Goal: Task Accomplishment & Management: Complete application form

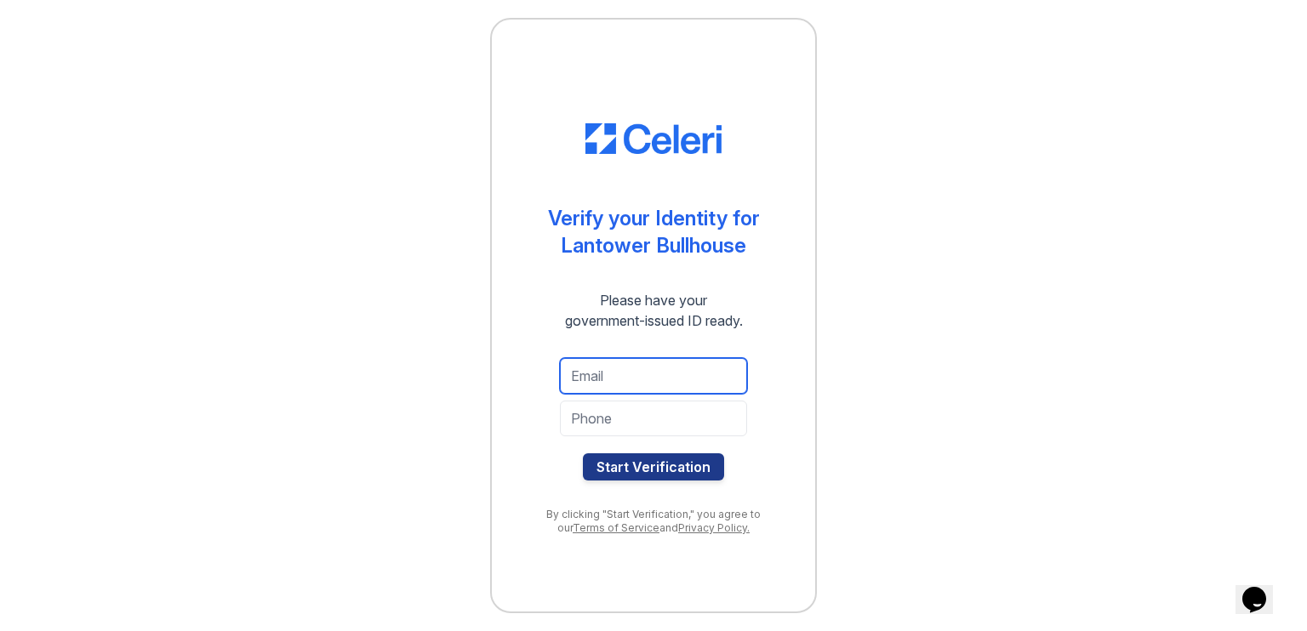
click at [616, 371] on input "email" at bounding box center [653, 376] width 187 height 36
type input "[EMAIL_ADDRESS][DOMAIN_NAME]"
type input "6232295477"
click at [677, 462] on button "Start Verification" at bounding box center [653, 466] width 141 height 27
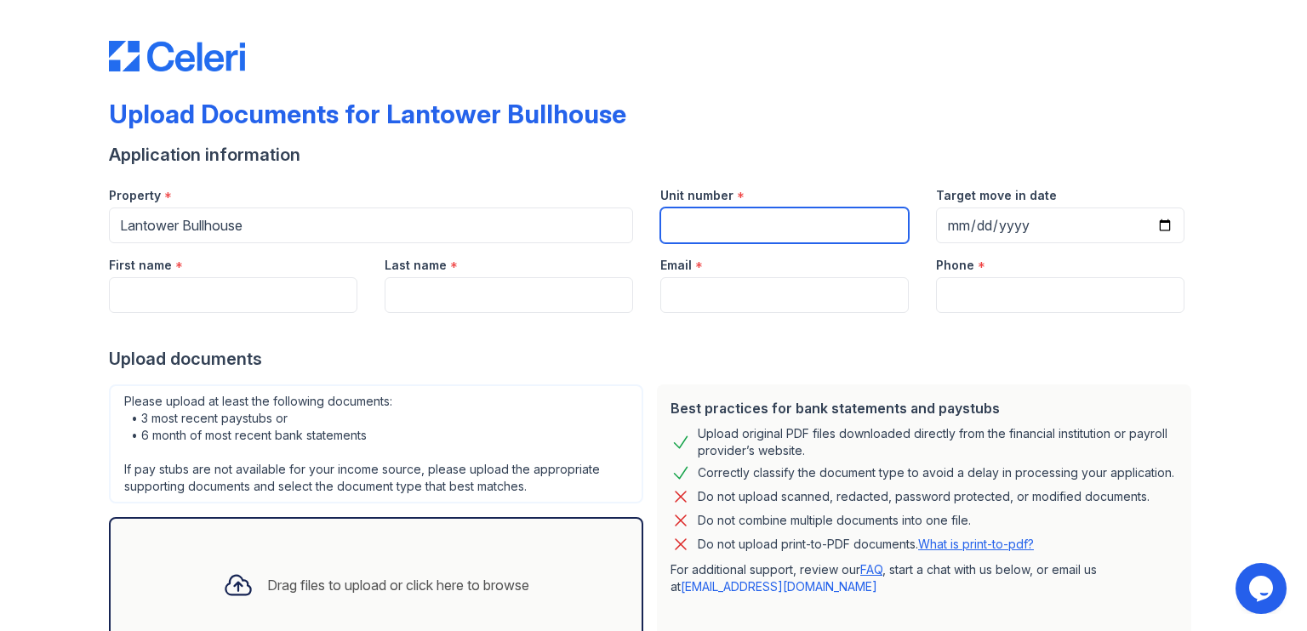
click at [729, 230] on input "Unit number" at bounding box center [784, 226] width 248 height 36
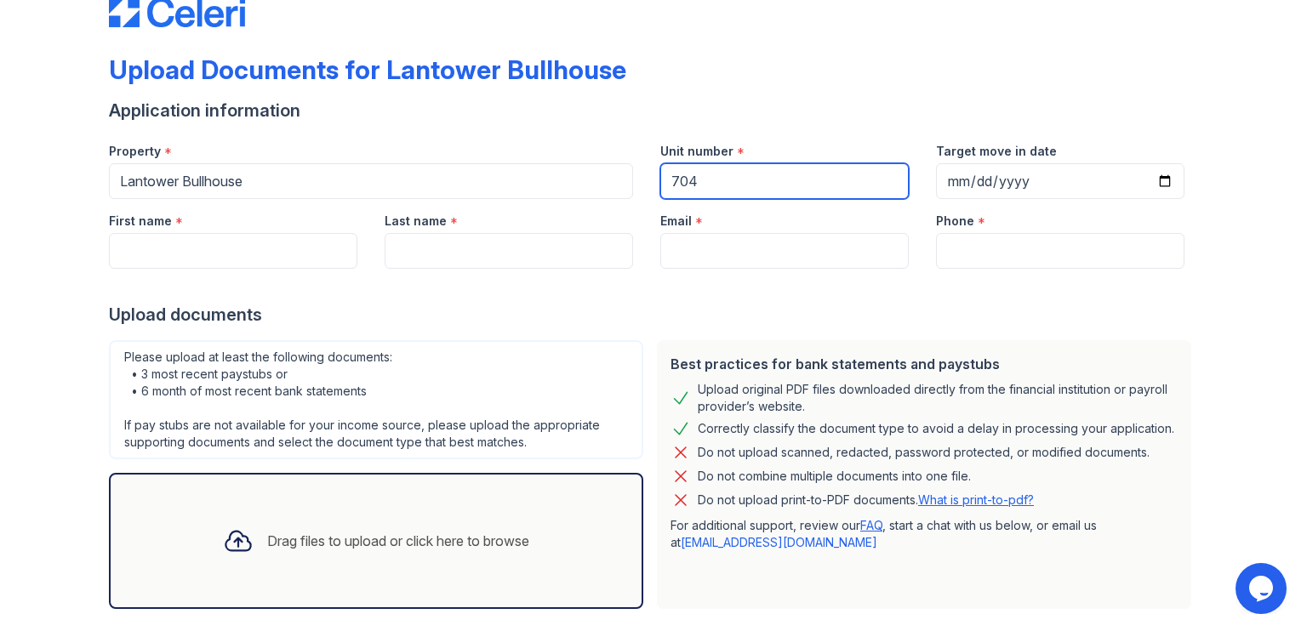
scroll to position [47, 0]
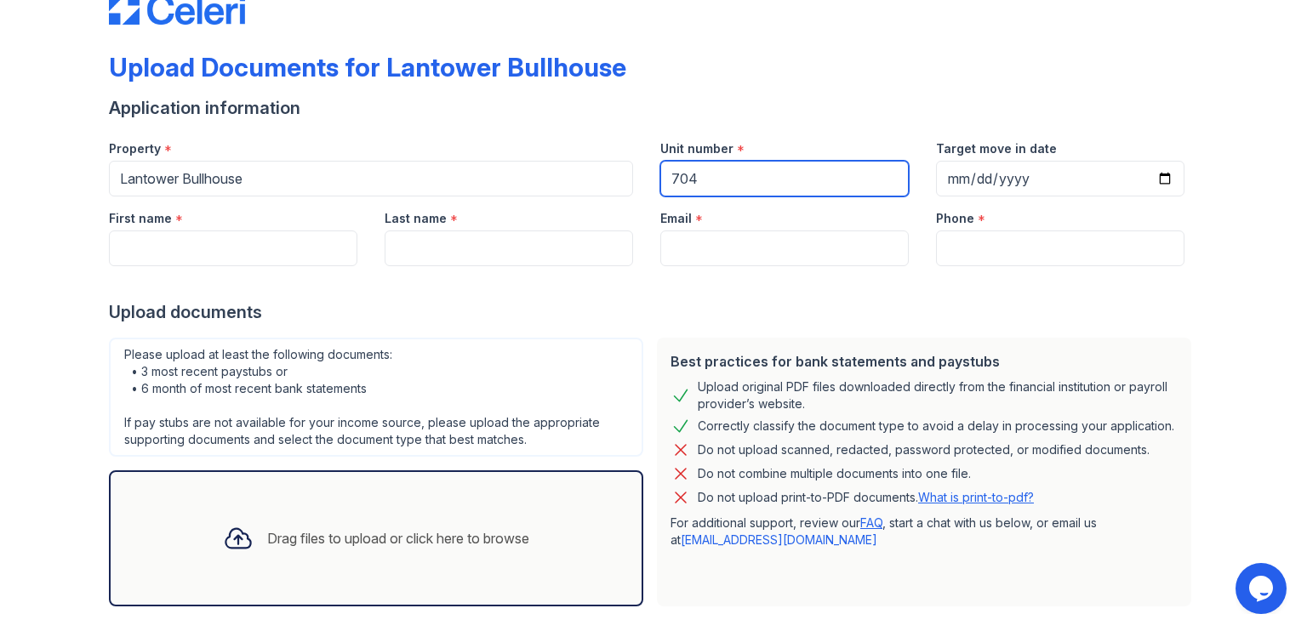
type input "704"
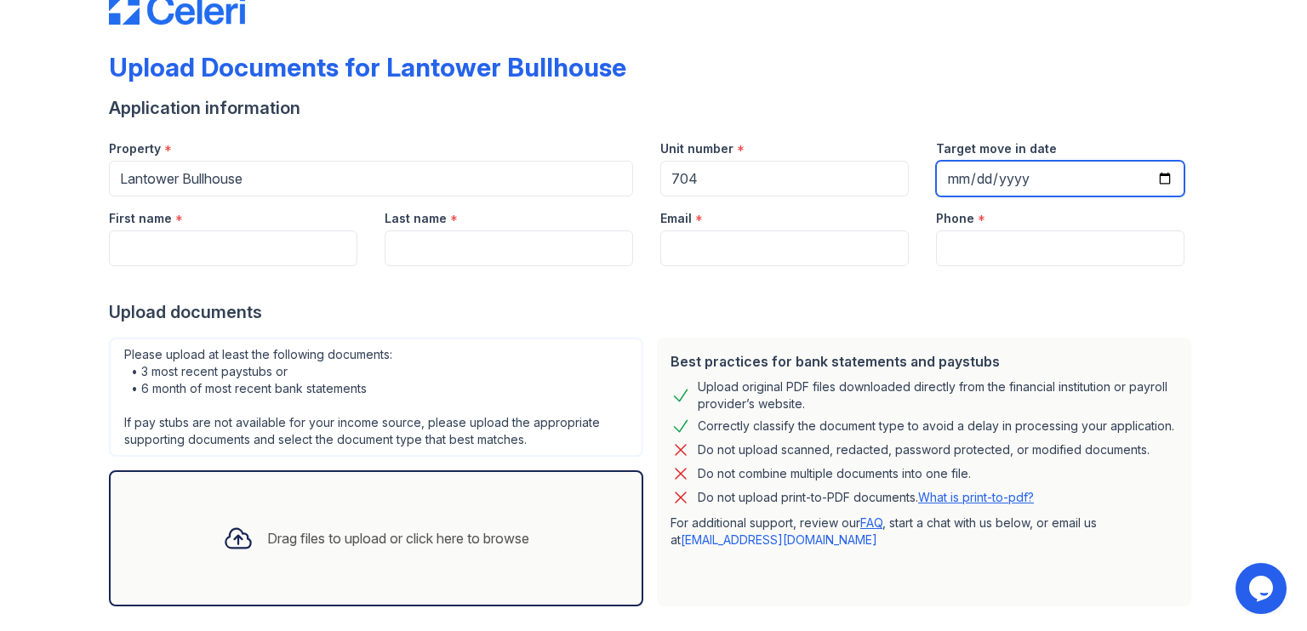
click at [1155, 175] on input "Target move in date" at bounding box center [1060, 179] width 248 height 36
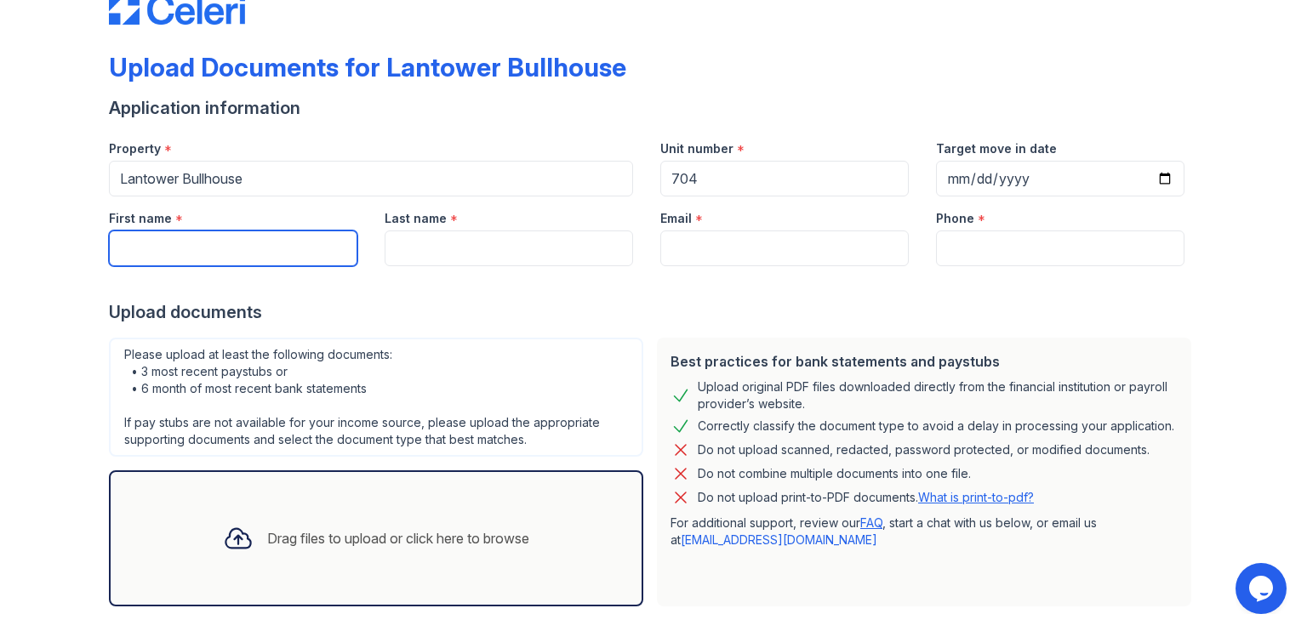
click at [206, 255] on input "First name" at bounding box center [233, 249] width 248 height 36
type input "Eryka"
type input "Molino"
type input "emolino1230@gmail.com"
type input "6232295477"
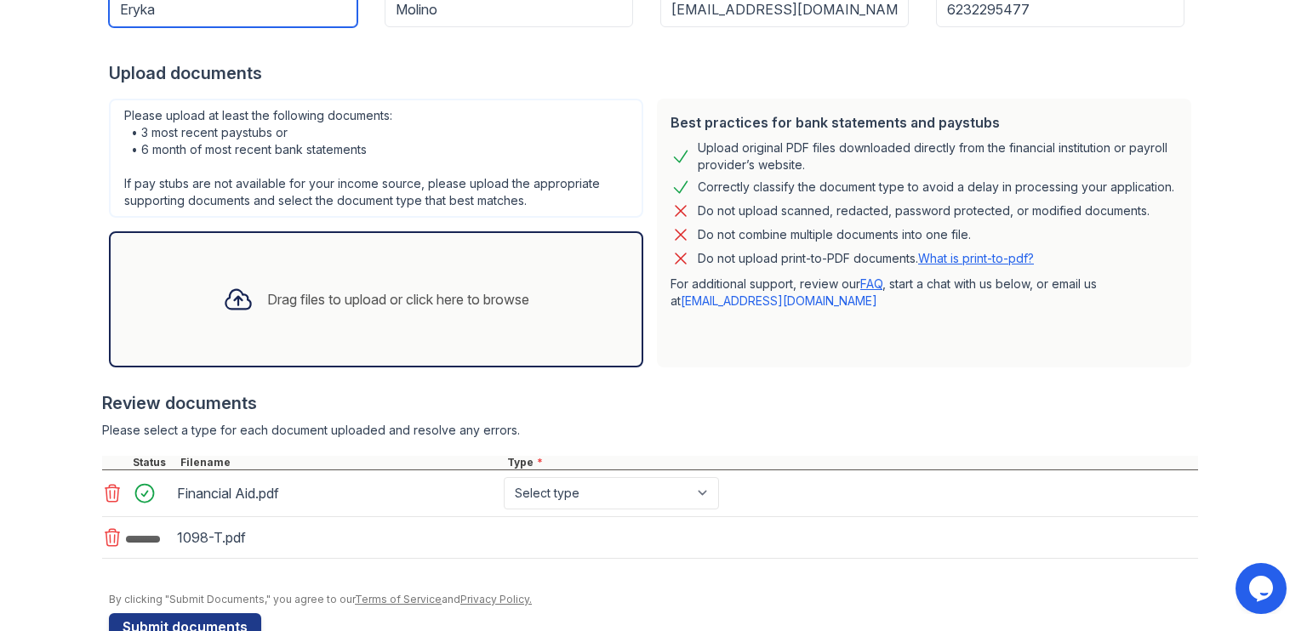
scroll to position [332, 0]
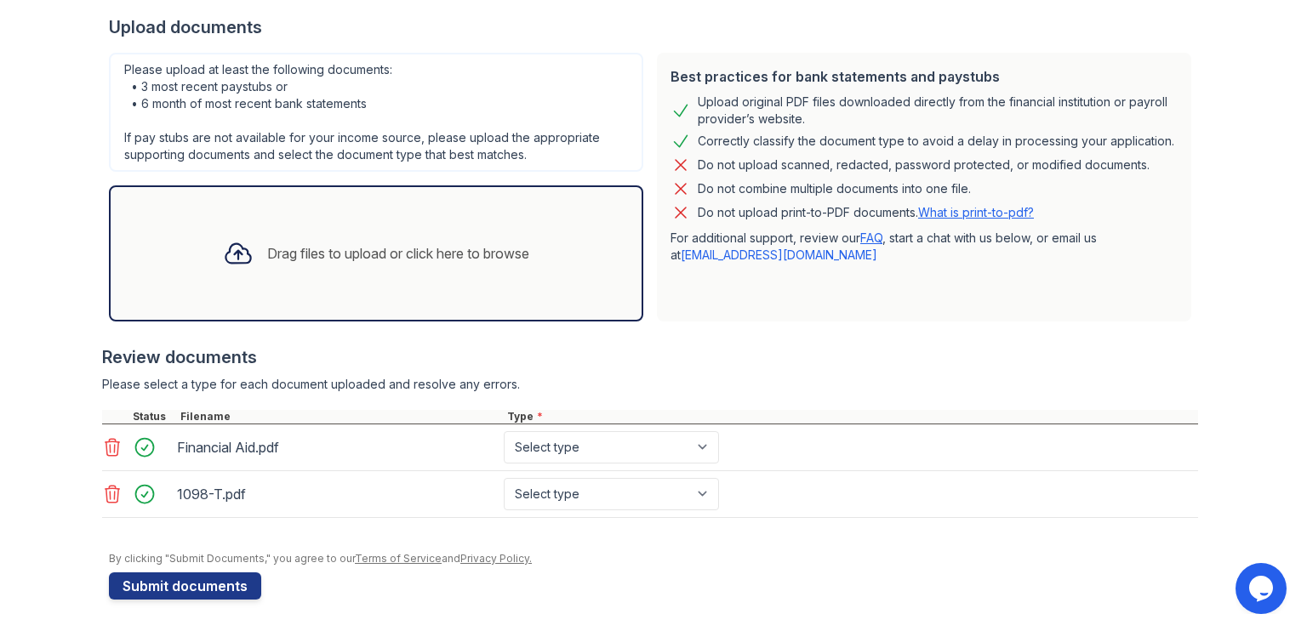
click at [234, 582] on button "Submit documents" at bounding box center [185, 586] width 152 height 27
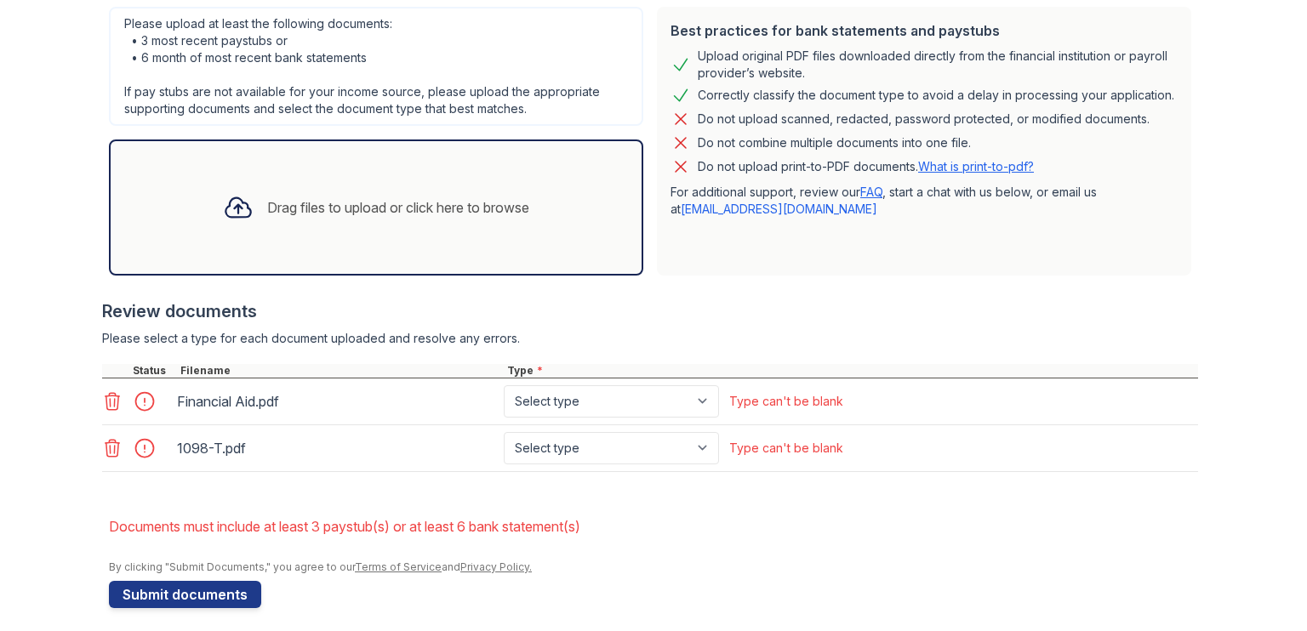
scroll to position [434, 0]
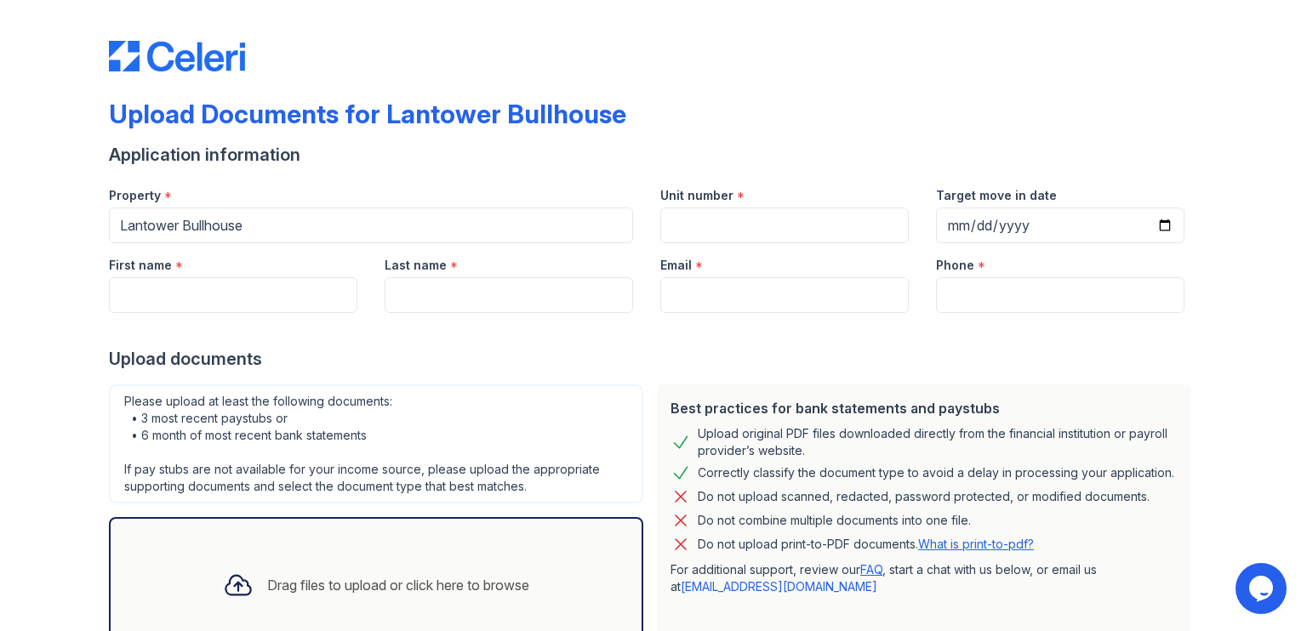
scroll to position [41, 0]
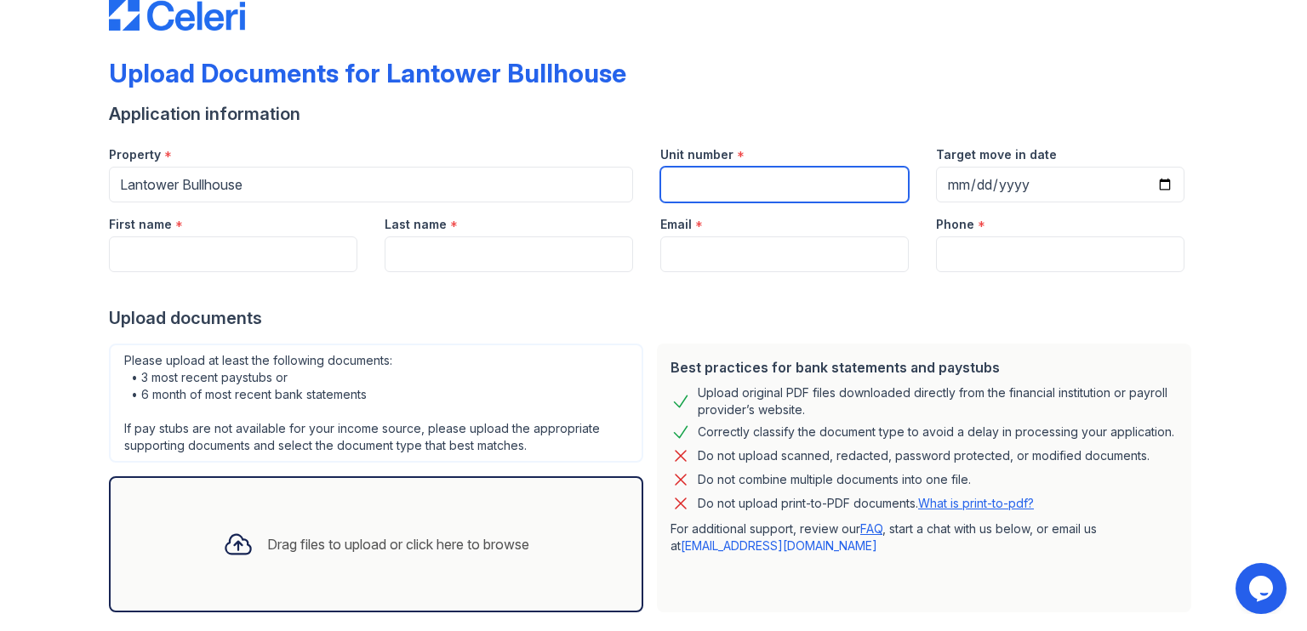
click at [719, 173] on input "Unit number" at bounding box center [784, 185] width 248 height 36
type input "704"
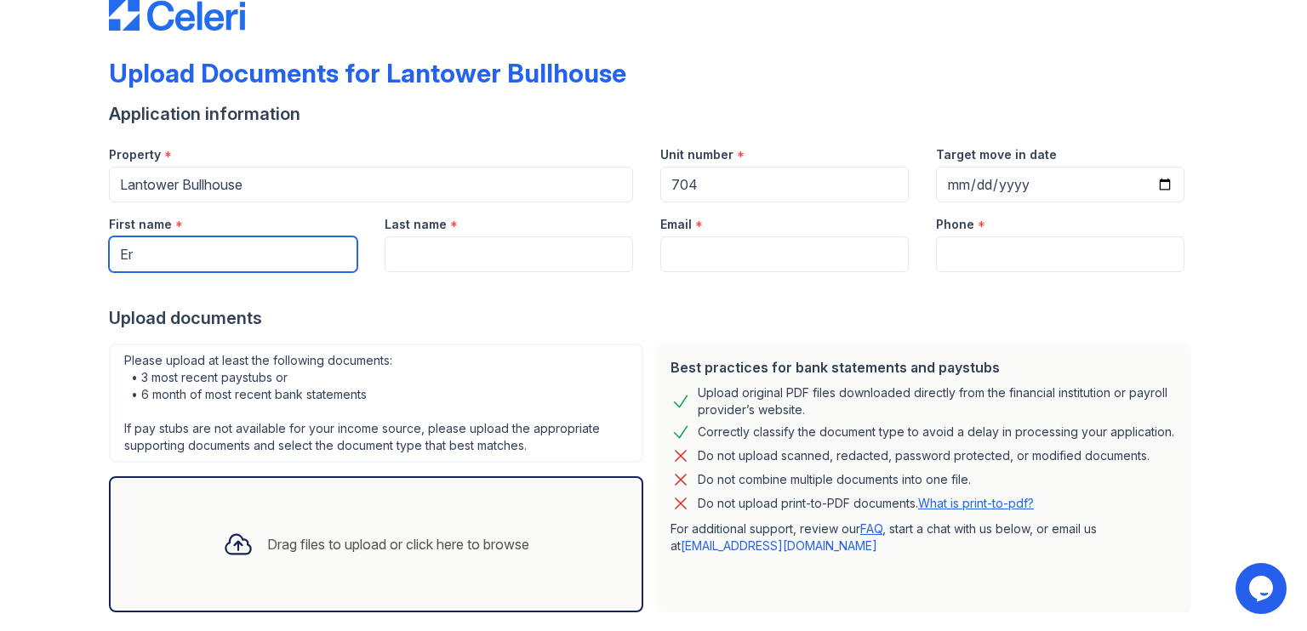
type input "Eryka"
type input "Molino"
type input "[EMAIL_ADDRESS][DOMAIN_NAME]"
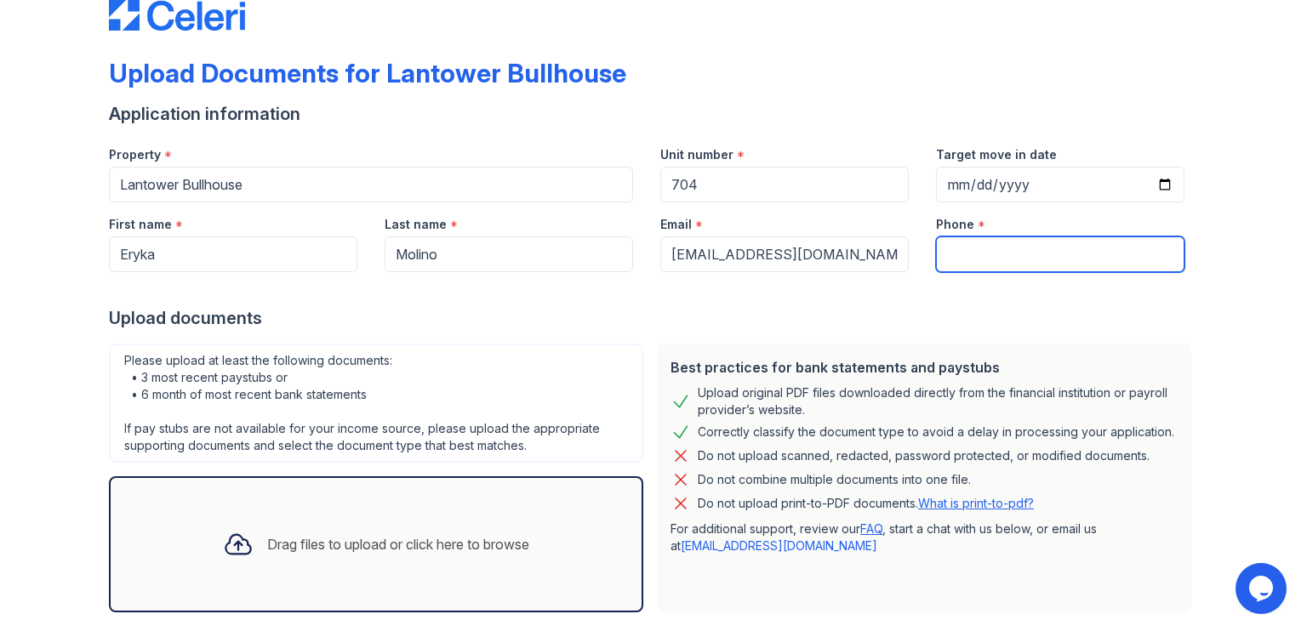
type input "6232295477"
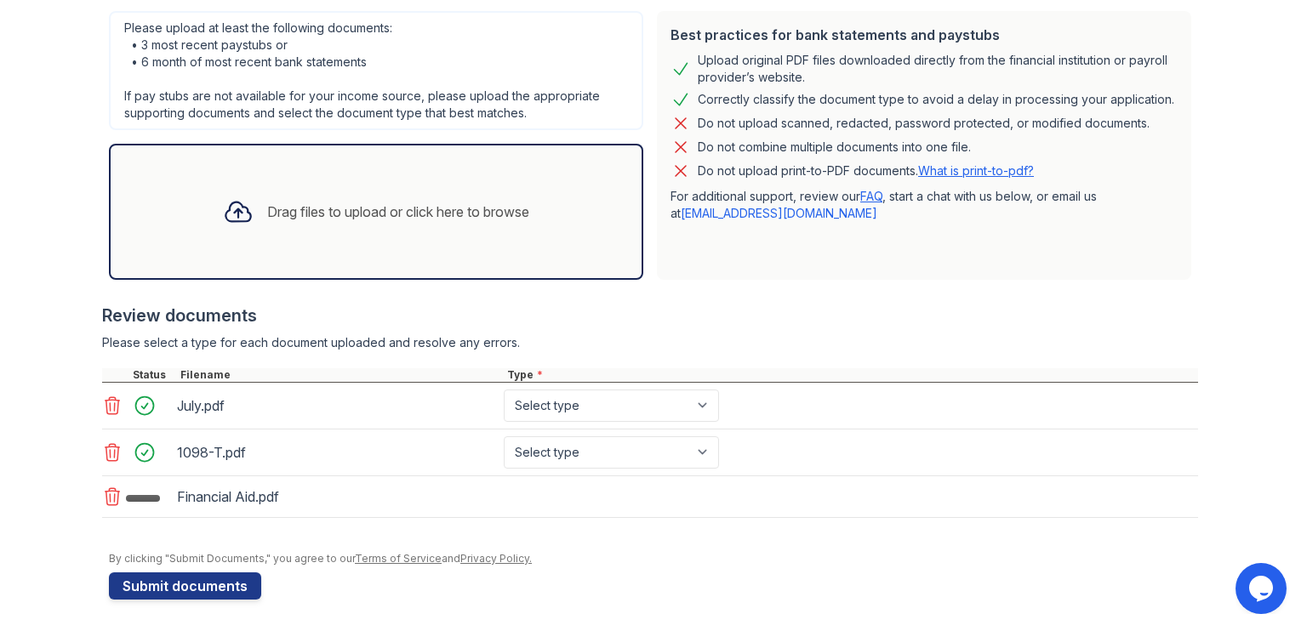
scroll to position [378, 0]
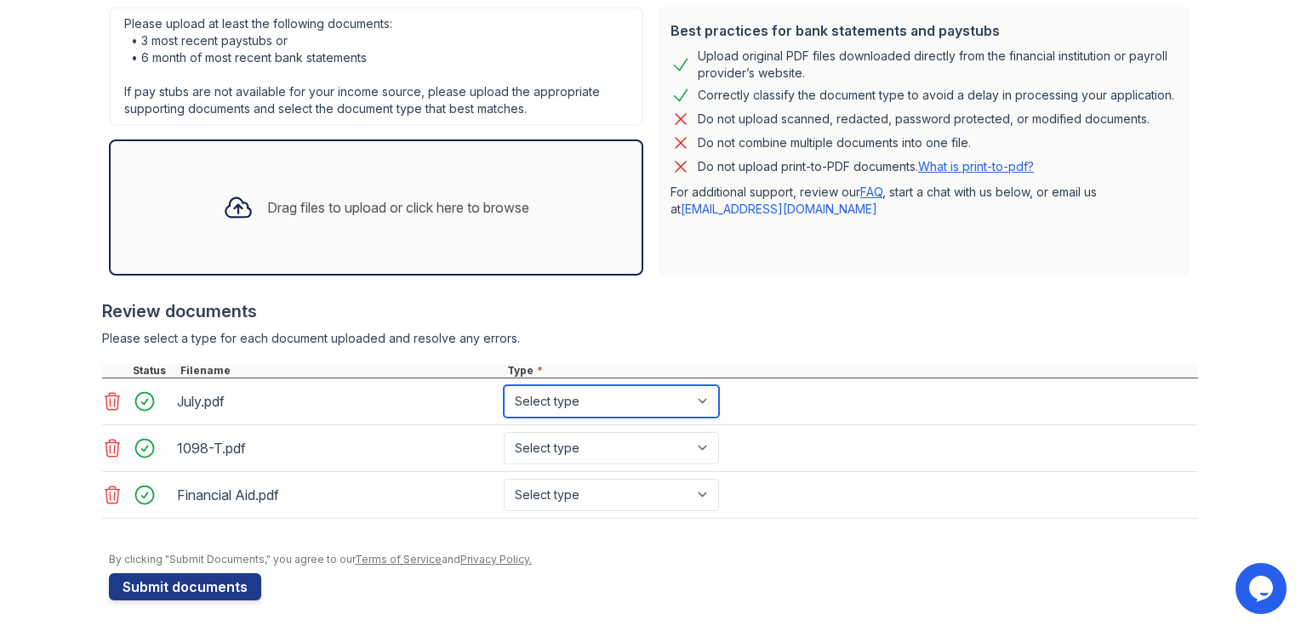
click at [582, 396] on select "Select type Paystub Bank Statement Offer Letter Tax Documents Benefit Award Let…" at bounding box center [611, 401] width 215 height 32
select select "bank_statement"
click at [504, 385] on select "Select type Paystub Bank Statement Offer Letter Tax Documents Benefit Award Let…" at bounding box center [611, 401] width 215 height 32
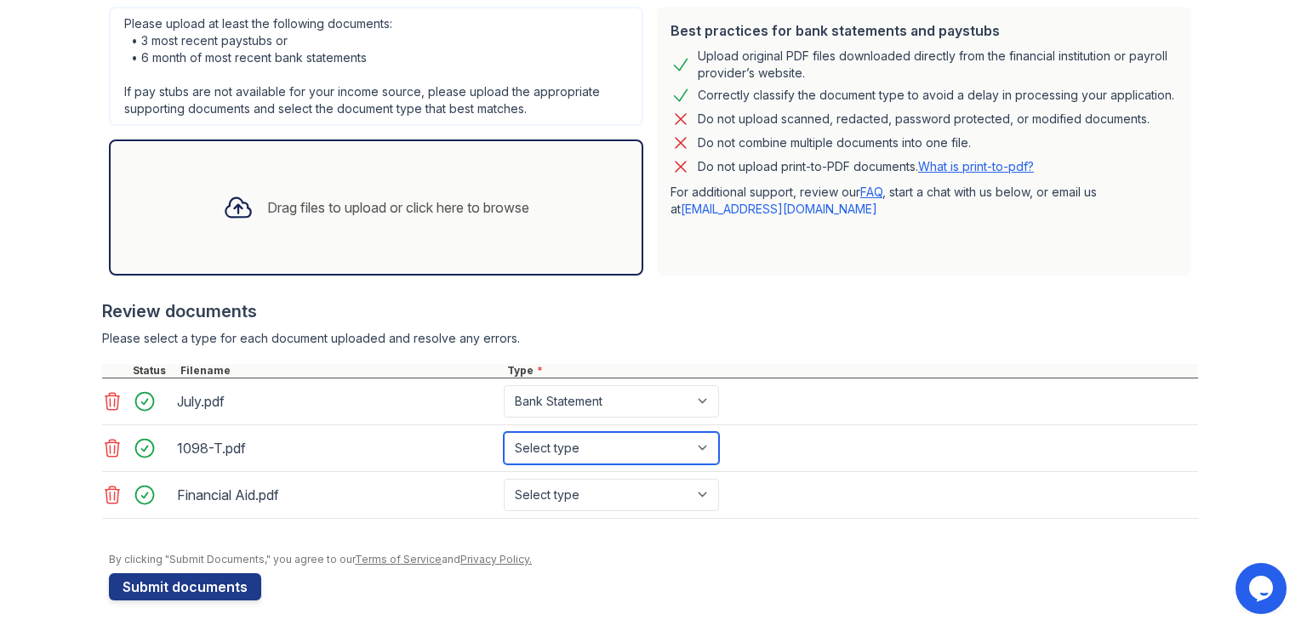
click at [572, 454] on select "Select type Paystub Bank Statement Offer Letter Tax Documents Benefit Award Let…" at bounding box center [611, 448] width 215 height 32
select select "tax_documents"
click at [504, 432] on select "Select type Paystub Bank Statement Offer Letter Tax Documents Benefit Award Let…" at bounding box center [611, 448] width 215 height 32
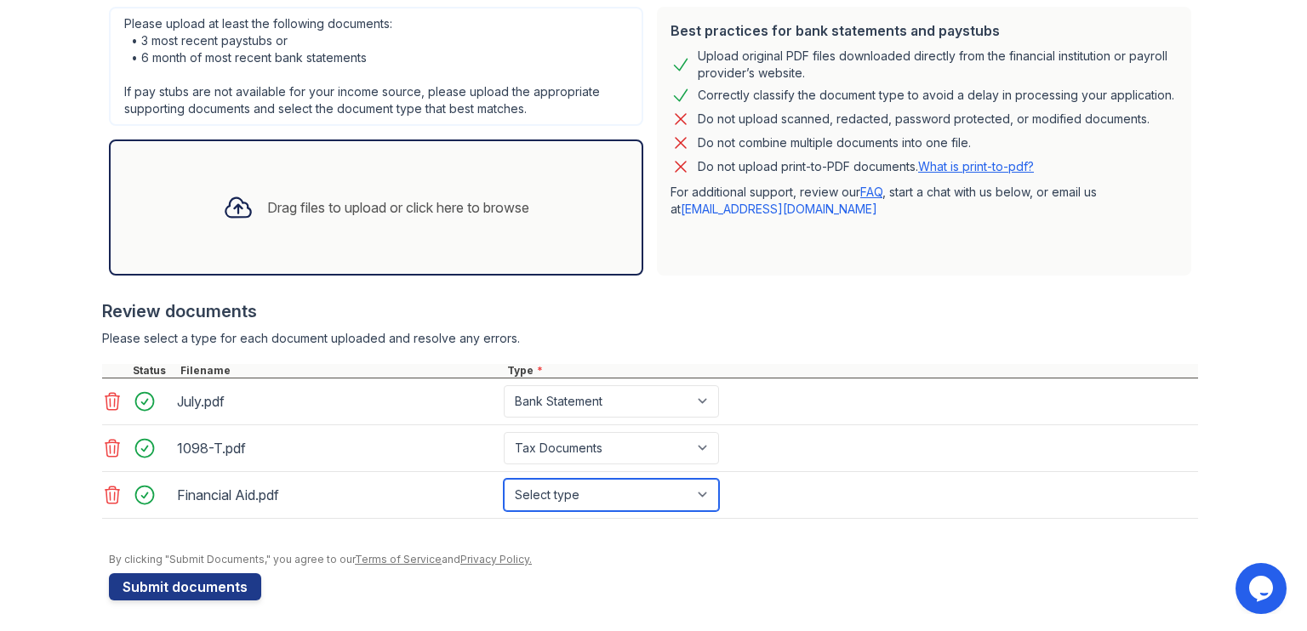
click at [563, 499] on select "Select type Paystub Bank Statement Offer Letter Tax Documents Benefit Award Let…" at bounding box center [611, 495] width 215 height 32
select select "other"
click at [504, 479] on select "Select type Paystub Bank Statement Offer Letter Tax Documents Benefit Award Let…" at bounding box center [611, 495] width 215 height 32
click at [700, 570] on form "Application information Property * [GEOGRAPHIC_DATA] Unit number * 704 Target m…" at bounding box center [653, 182] width 1089 height 835
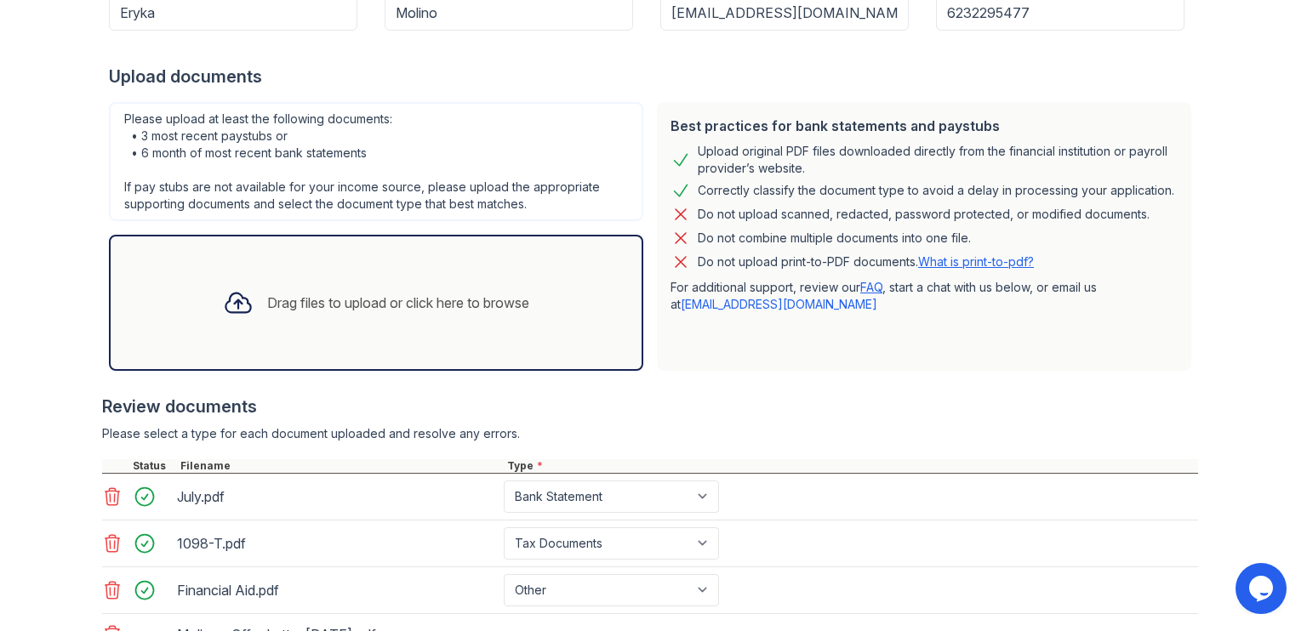
scroll to position [419, 0]
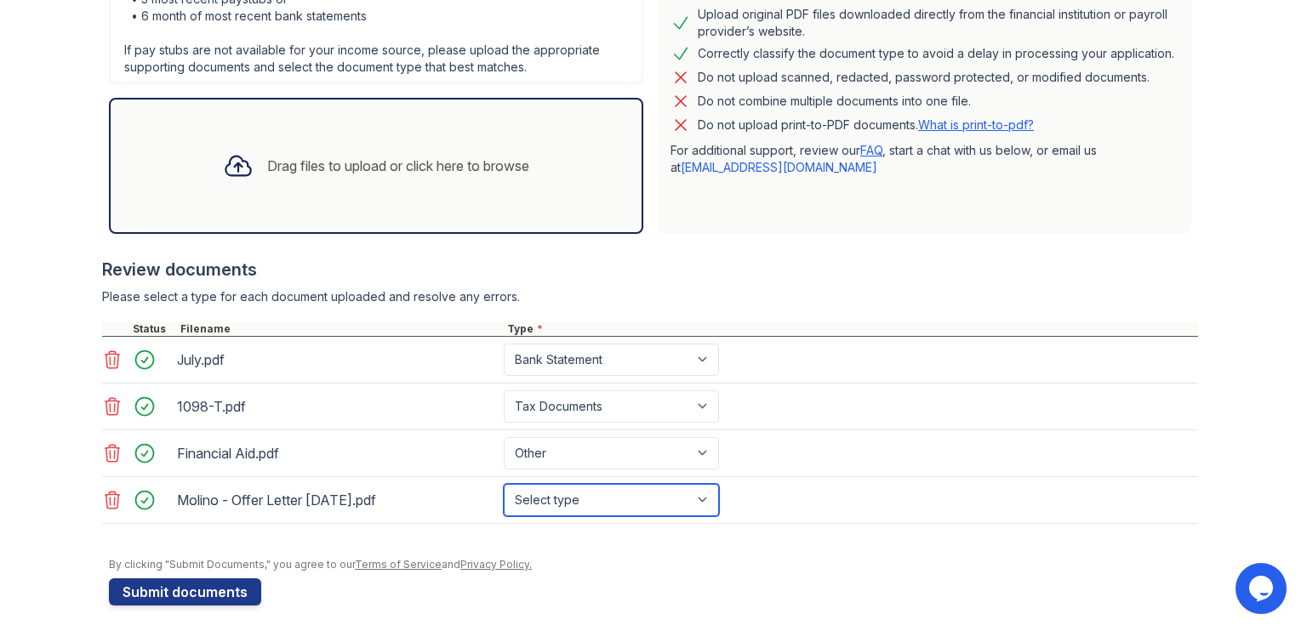
click at [605, 484] on select "Select type Paystub Bank Statement Offer Letter Tax Documents Benefit Award Let…" at bounding box center [611, 500] width 215 height 32
select select "offer_letter"
click at [504, 484] on select "Select type Paystub Bank Statement Offer Letter Tax Documents Benefit Award Let…" at bounding box center [611, 500] width 215 height 32
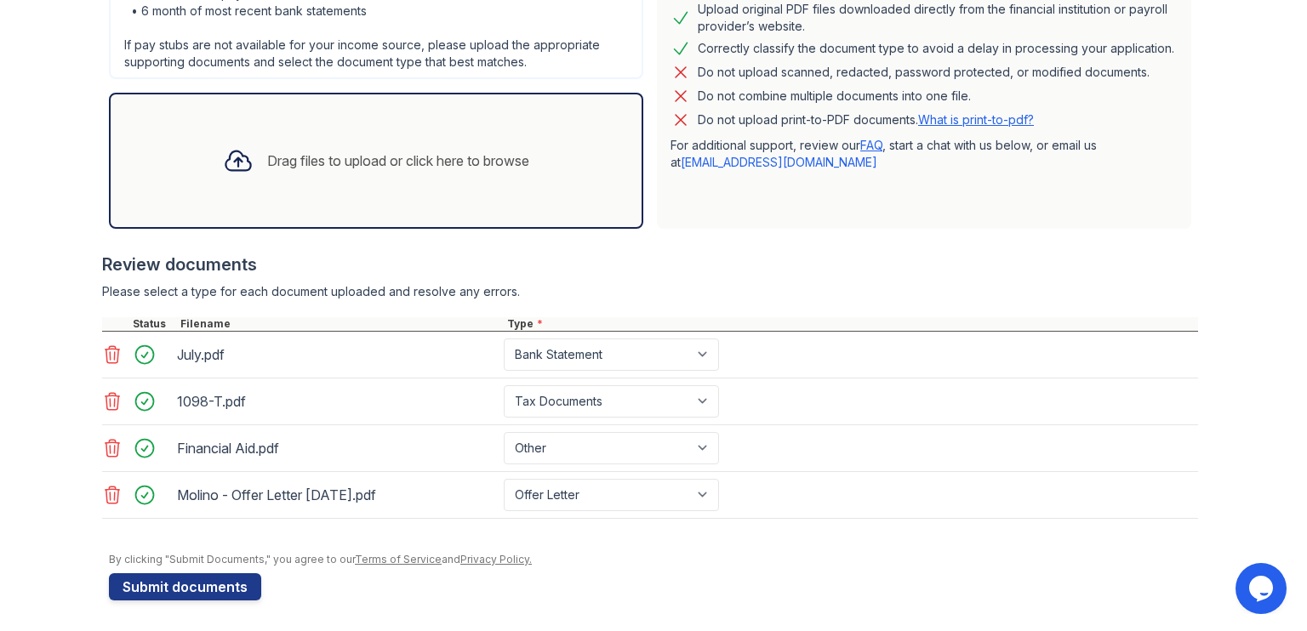
click at [201, 591] on button "Submit documents" at bounding box center [185, 586] width 152 height 27
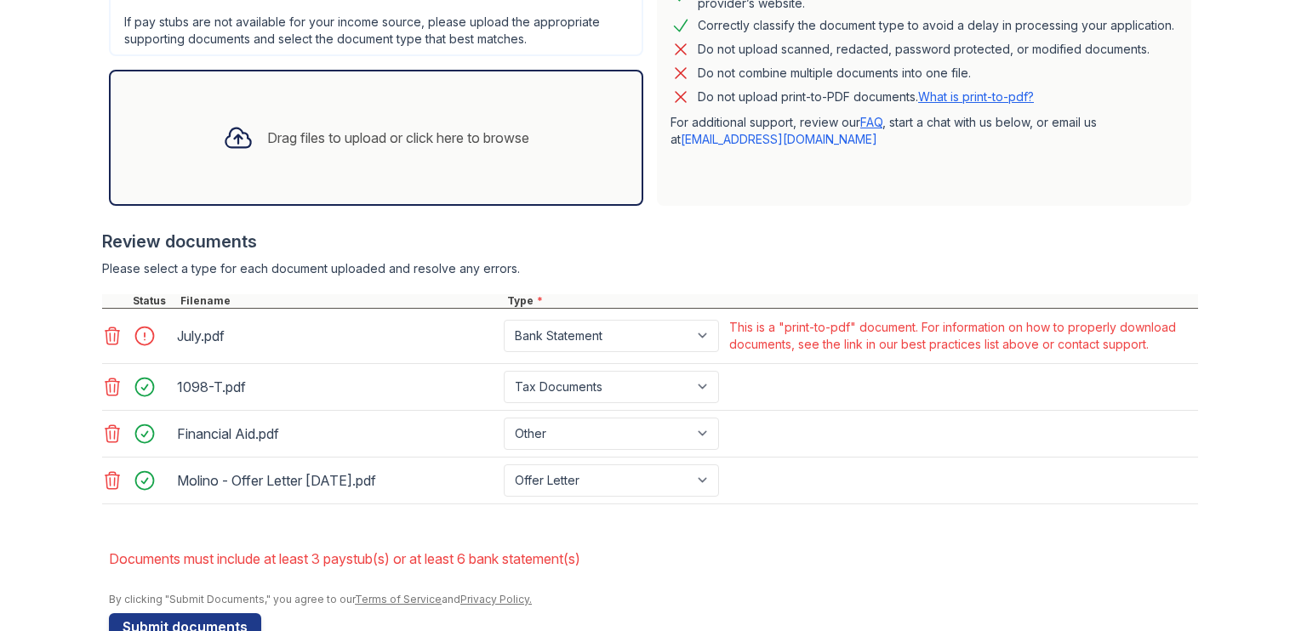
scroll to position [535, 0]
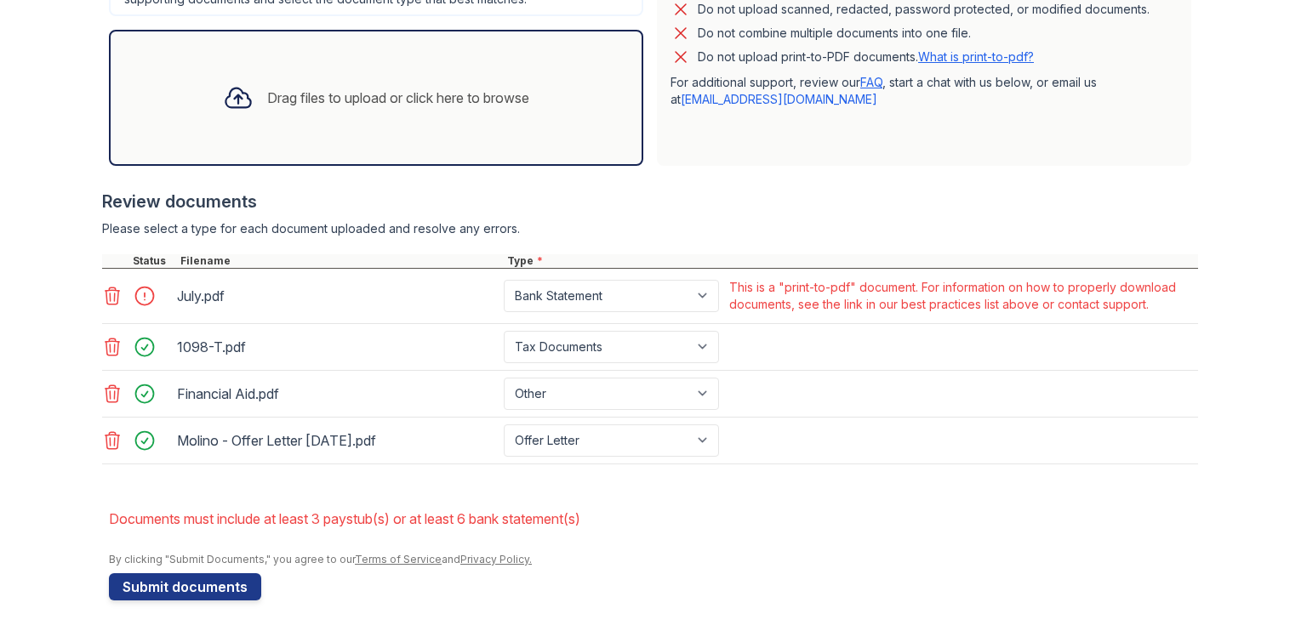
click at [106, 296] on icon at bounding box center [112, 296] width 20 height 20
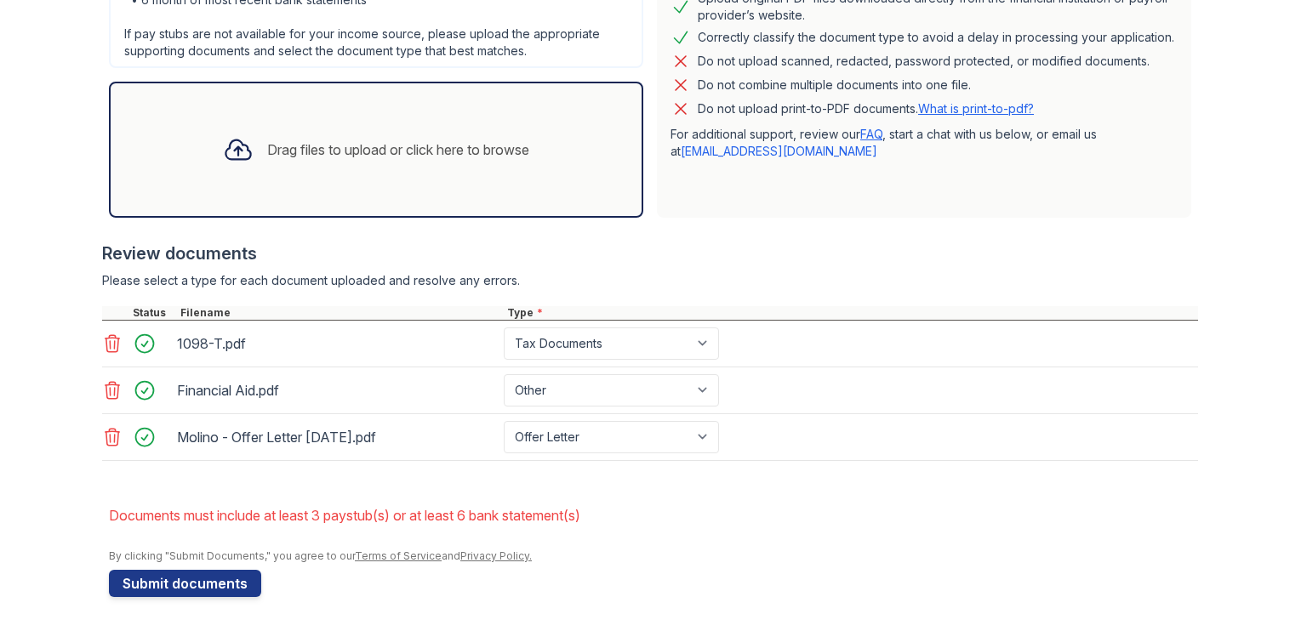
scroll to position [480, 0]
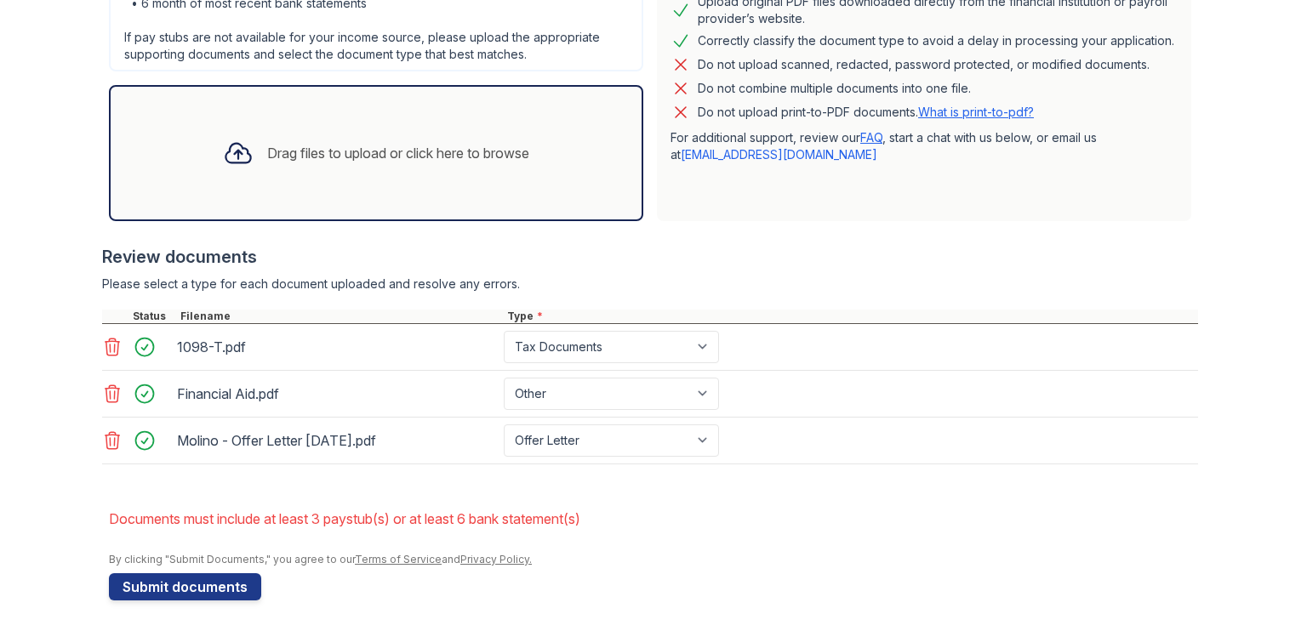
click at [191, 588] on button "Submit documents" at bounding box center [185, 586] width 152 height 27
click at [554, 385] on select "Paystub Bank Statement Offer Letter Tax Documents Benefit Award Letter Investme…" at bounding box center [611, 394] width 215 height 32
click at [630, 604] on div "Upload Documents for Lantower Bullhouse Please correct the errors below. Applic…" at bounding box center [653, 77] width 1252 height 1115
click at [586, 348] on select "Paystub Bank Statement Offer Letter Tax Documents Benefit Award Letter Investme…" at bounding box center [611, 347] width 215 height 32
select select "paystub"
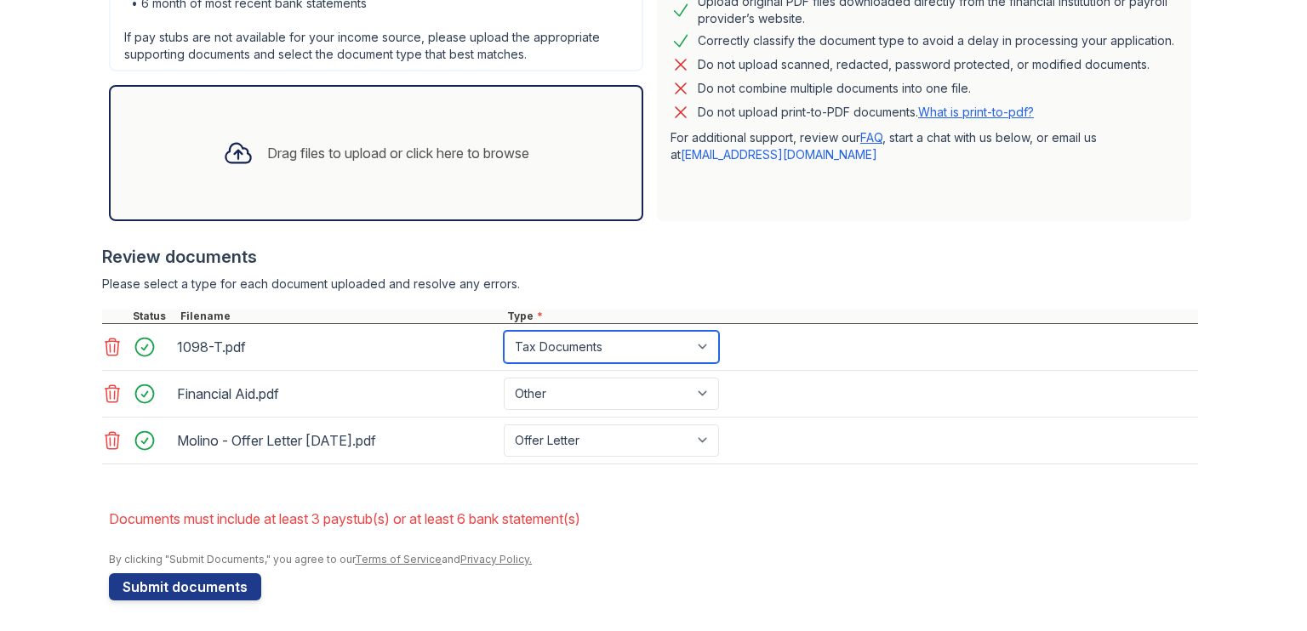
click at [504, 331] on select "Paystub Bank Statement Offer Letter Tax Documents Benefit Award Letter Investme…" at bounding box center [611, 347] width 215 height 32
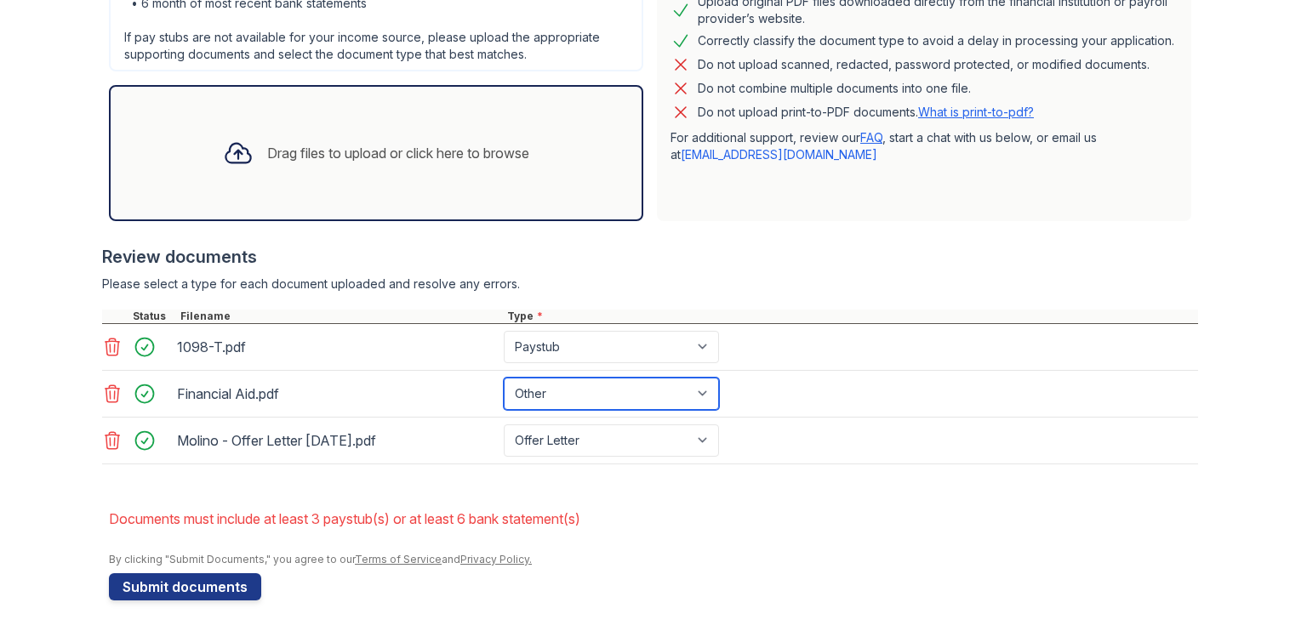
click at [568, 385] on select "Paystub Bank Statement Offer Letter Tax Documents Benefit Award Letter Investme…" at bounding box center [611, 394] width 215 height 32
select select "paystub"
click at [504, 378] on select "Paystub Bank Statement Offer Letter Tax Documents Benefit Award Letter Investme…" at bounding box center [611, 394] width 215 height 32
click at [561, 469] on div at bounding box center [650, 473] width 1096 height 17
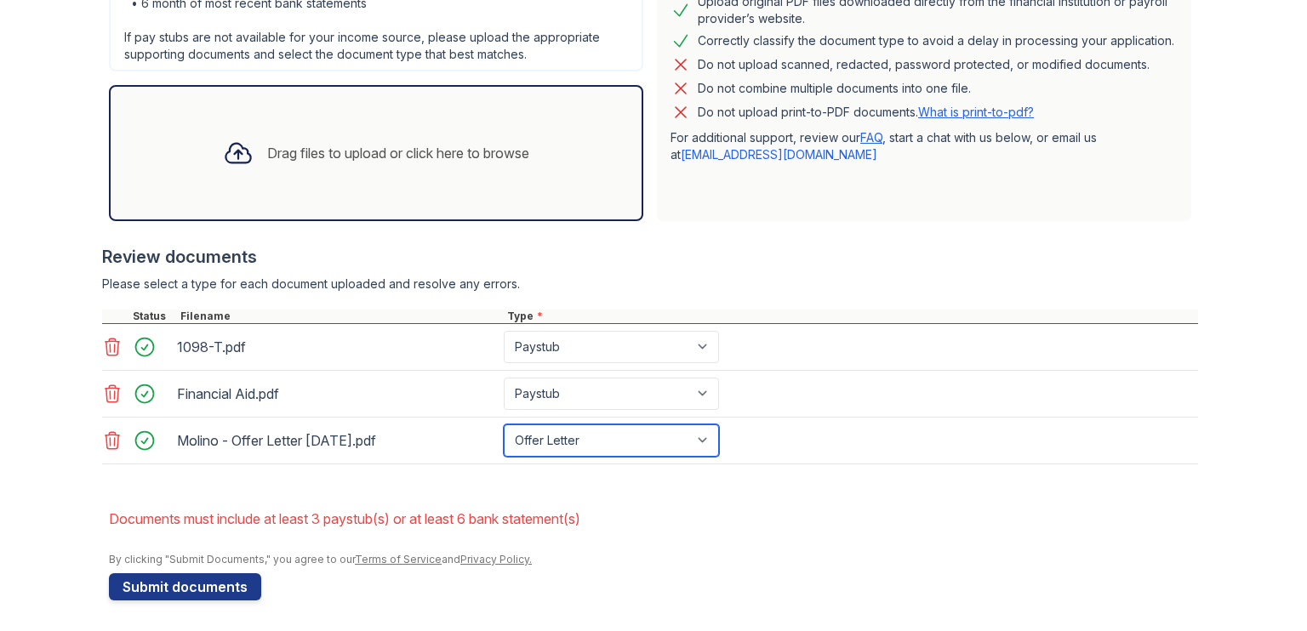
click at [551, 440] on select "Paystub Bank Statement Offer Letter Tax Documents Benefit Award Letter Investme…" at bounding box center [611, 441] width 215 height 32
select select "paystub"
click at [504, 425] on select "Paystub Bank Statement Offer Letter Tax Documents Benefit Award Letter Investme…" at bounding box center [611, 441] width 215 height 32
click at [511, 487] on form "Application information Property * [GEOGRAPHIC_DATA] Unit number * 704 Target m…" at bounding box center [653, 156] width 1089 height 890
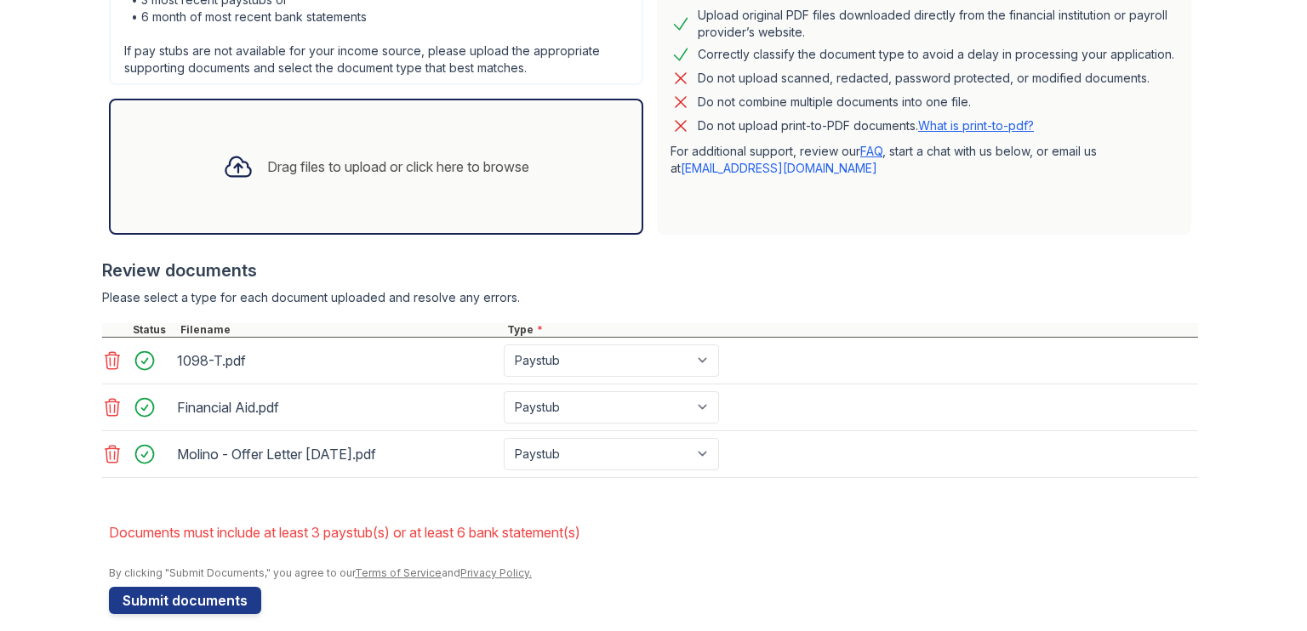
scroll to position [466, 0]
click at [571, 361] on select "Paystub Bank Statement Offer Letter Tax Documents Benefit Award Letter Investme…" at bounding box center [611, 361] width 215 height 32
select select "tax_documents"
click at [504, 345] on select "Paystub Bank Statement Offer Letter Tax Documents Benefit Award Letter Investme…" at bounding box center [611, 361] width 215 height 32
click at [544, 406] on select "Paystub Bank Statement Offer Letter Tax Documents Benefit Award Letter Investme…" at bounding box center [611, 407] width 215 height 32
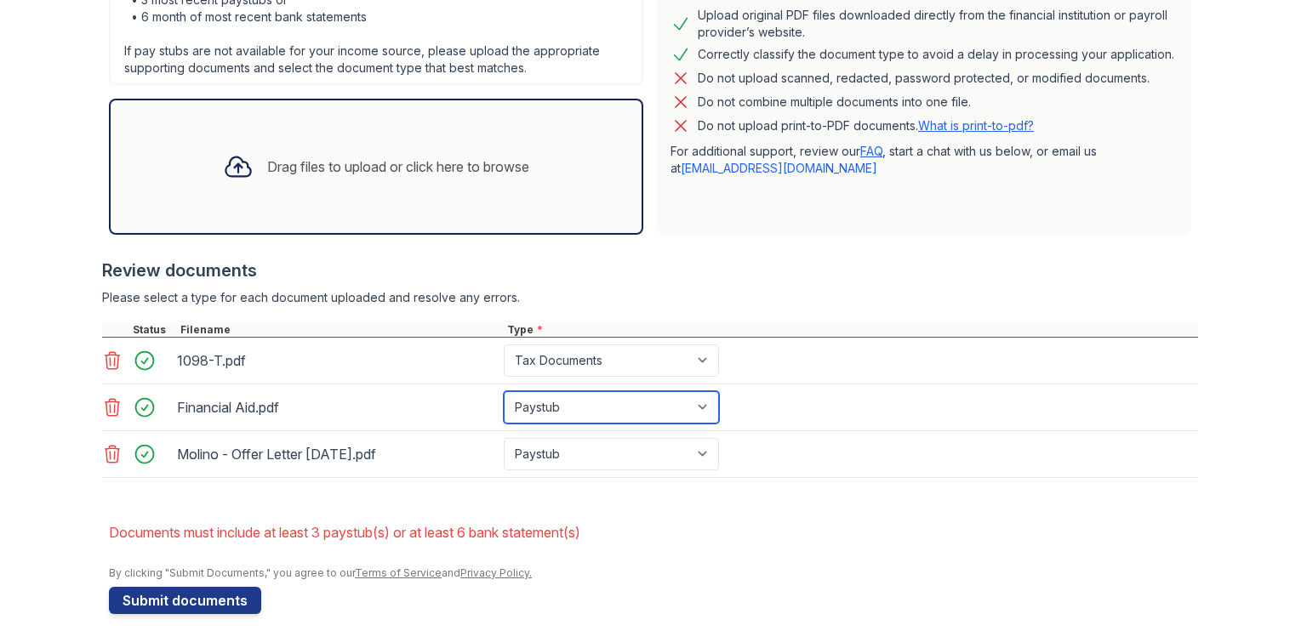
select select "benefit_award_letter"
click at [504, 391] on select "Paystub Bank Statement Offer Letter Tax Documents Benefit Award Letter Investme…" at bounding box center [611, 407] width 215 height 32
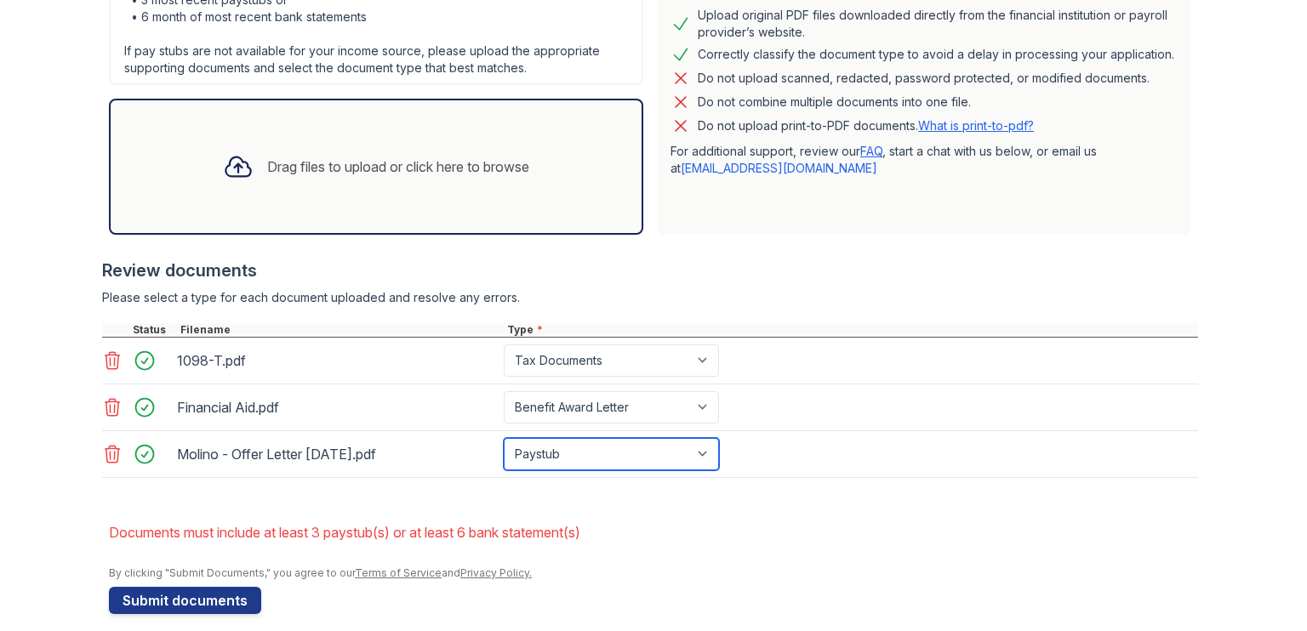
click at [581, 447] on select "Paystub Bank Statement Offer Letter Tax Documents Benefit Award Letter Investme…" at bounding box center [611, 454] width 215 height 32
select select "offer_letter"
click at [504, 438] on select "Paystub Bank Statement Offer Letter Tax Documents Benefit Award Letter Investme…" at bounding box center [611, 454] width 215 height 32
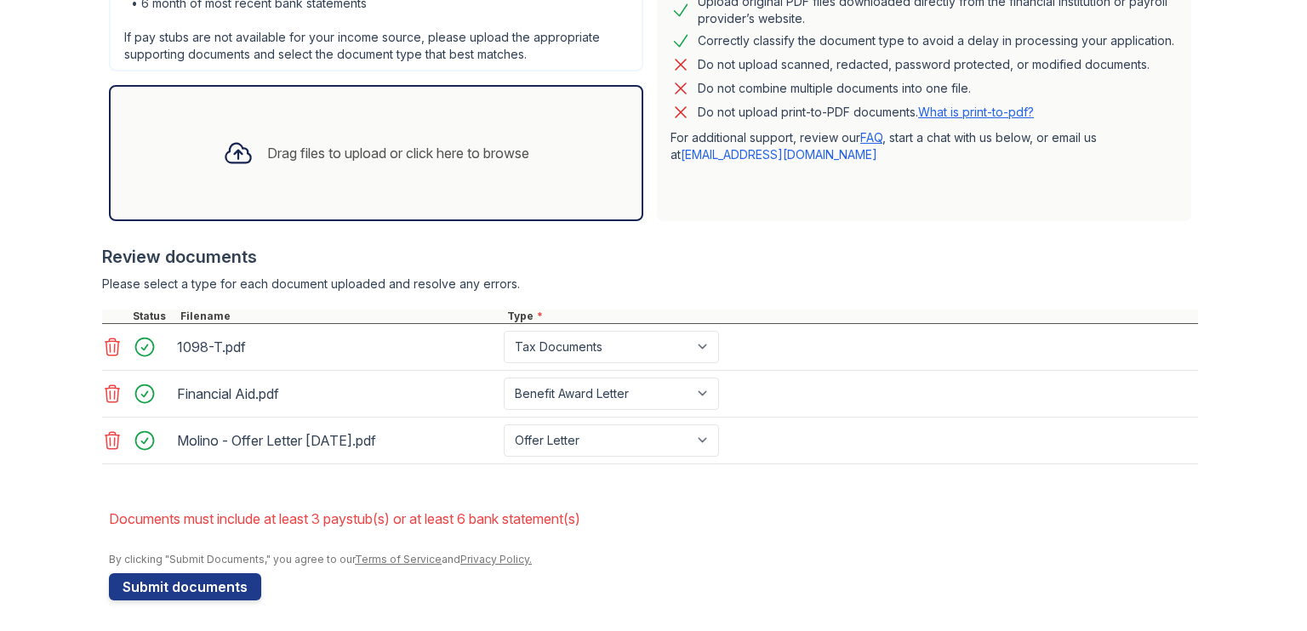
click at [167, 593] on button "Submit documents" at bounding box center [185, 586] width 152 height 27
click at [205, 589] on button "Submit documents" at bounding box center [185, 586] width 152 height 27
click at [654, 352] on select "Paystub Bank Statement Offer Letter Tax Documents Benefit Award Letter Investme…" at bounding box center [611, 347] width 215 height 32
click at [759, 210] on div "Best practices for bank statements and paystubs Upload original PDF files downl…" at bounding box center [924, 86] width 534 height 269
drag, startPoint x: 313, startPoint y: 513, endPoint x: 388, endPoint y: 515, distance: 74.9
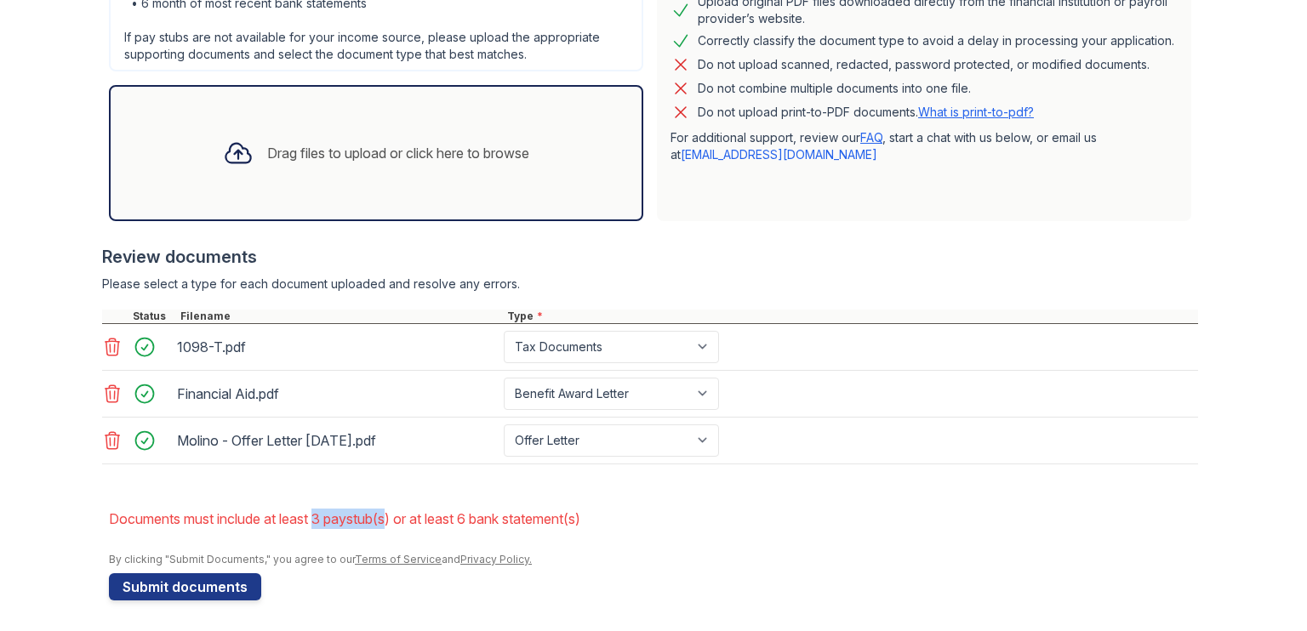
click at [388, 515] on li "Documents must include at least 3 paystub(s) or at least 6 bank statement(s)" at bounding box center [653, 519] width 1089 height 34
drag, startPoint x: 388, startPoint y: 515, endPoint x: 752, endPoint y: 231, distance: 461.4
click at [752, 231] on div at bounding box center [650, 236] width 1096 height 17
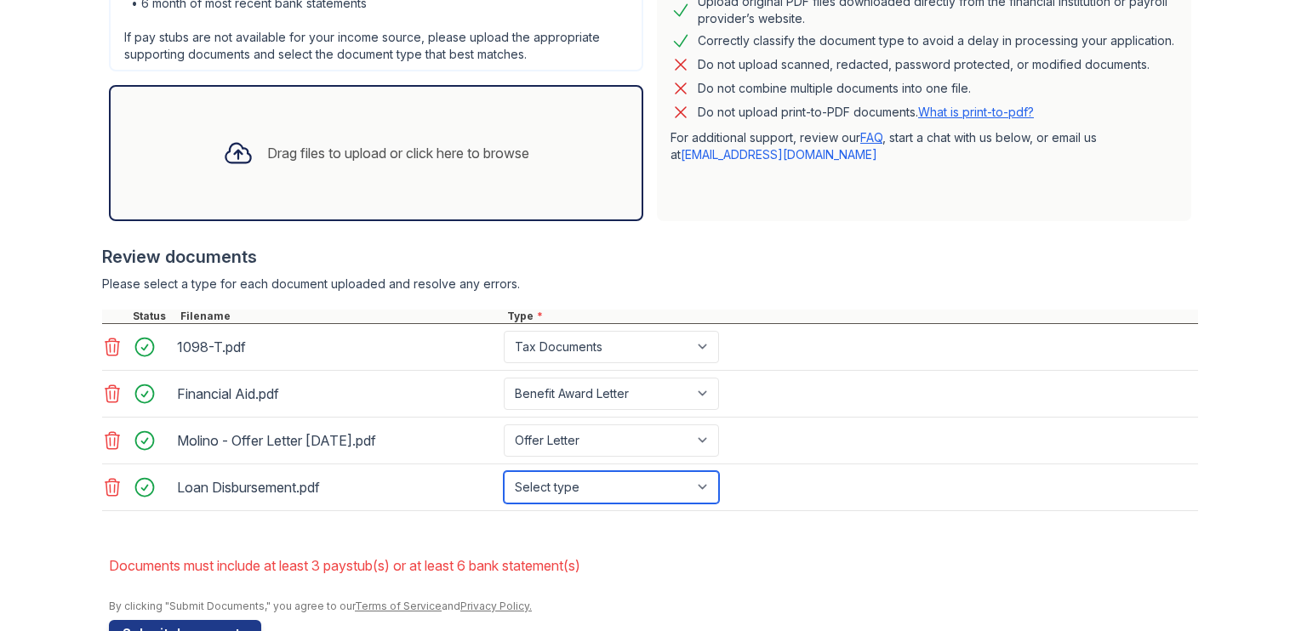
click at [553, 486] on select "Select type Paystub Bank Statement Offer Letter Tax Documents Benefit Award Let…" at bounding box center [611, 487] width 215 height 32
select select "paystub"
click at [504, 471] on select "Select type Paystub Bank Statement Offer Letter Tax Documents Benefit Award Let…" at bounding box center [611, 487] width 215 height 32
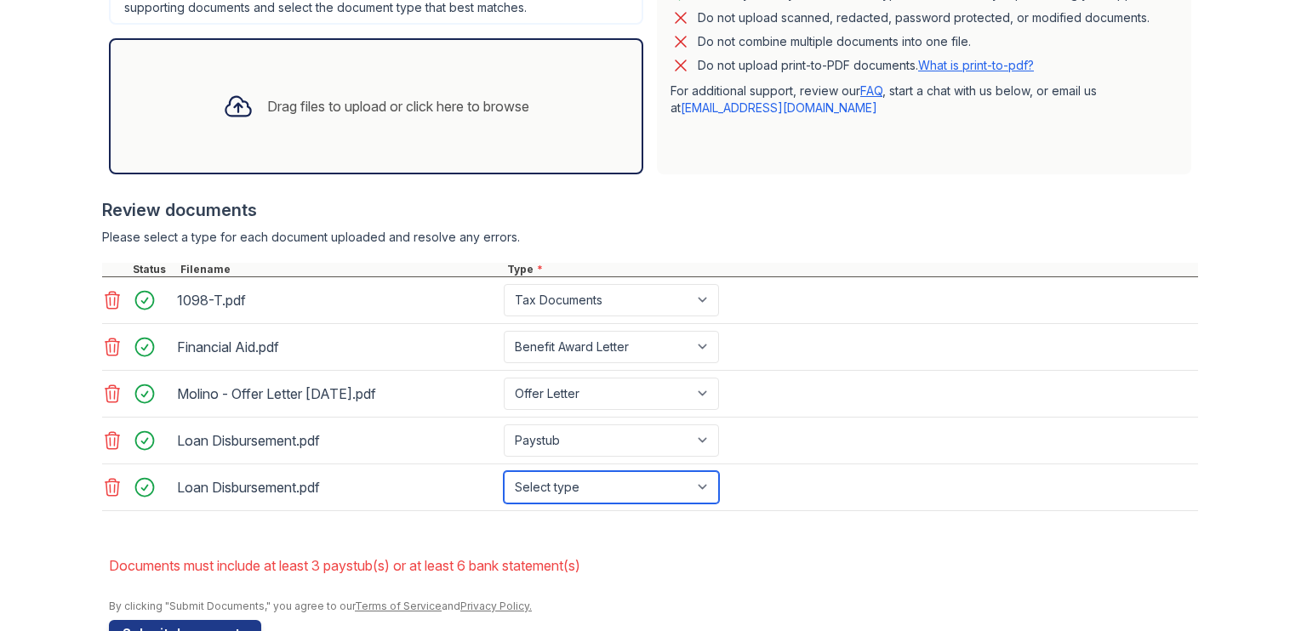
click at [579, 477] on select "Select type Paystub Bank Statement Offer Letter Tax Documents Benefit Award Let…" at bounding box center [611, 487] width 215 height 32
select select "paystub"
click at [504, 471] on select "Select type Paystub Bank Statement Offer Letter Tax Documents Benefit Award Let…" at bounding box center [611, 487] width 215 height 32
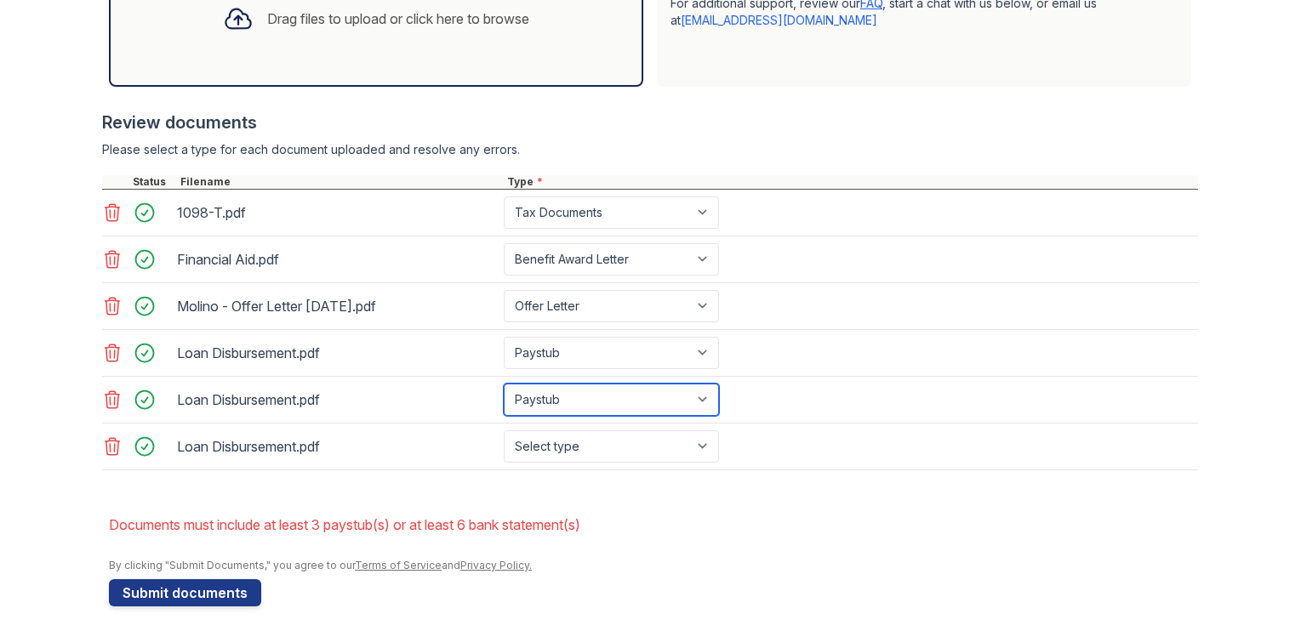
scroll to position [615, 0]
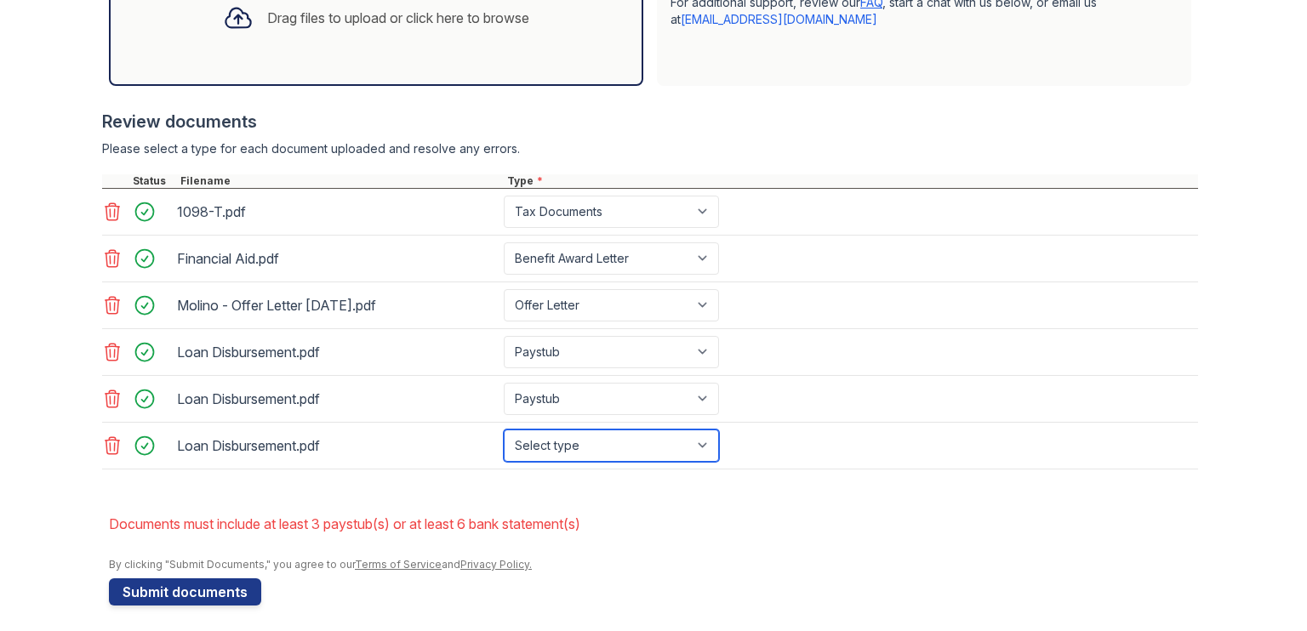
click at [575, 438] on select "Select type Paystub Bank Statement Offer Letter Tax Documents Benefit Award Let…" at bounding box center [611, 446] width 215 height 32
select select "paystub"
click at [504, 430] on select "Select type Paystub Bank Statement Offer Letter Tax Documents Benefit Award Let…" at bounding box center [611, 446] width 215 height 32
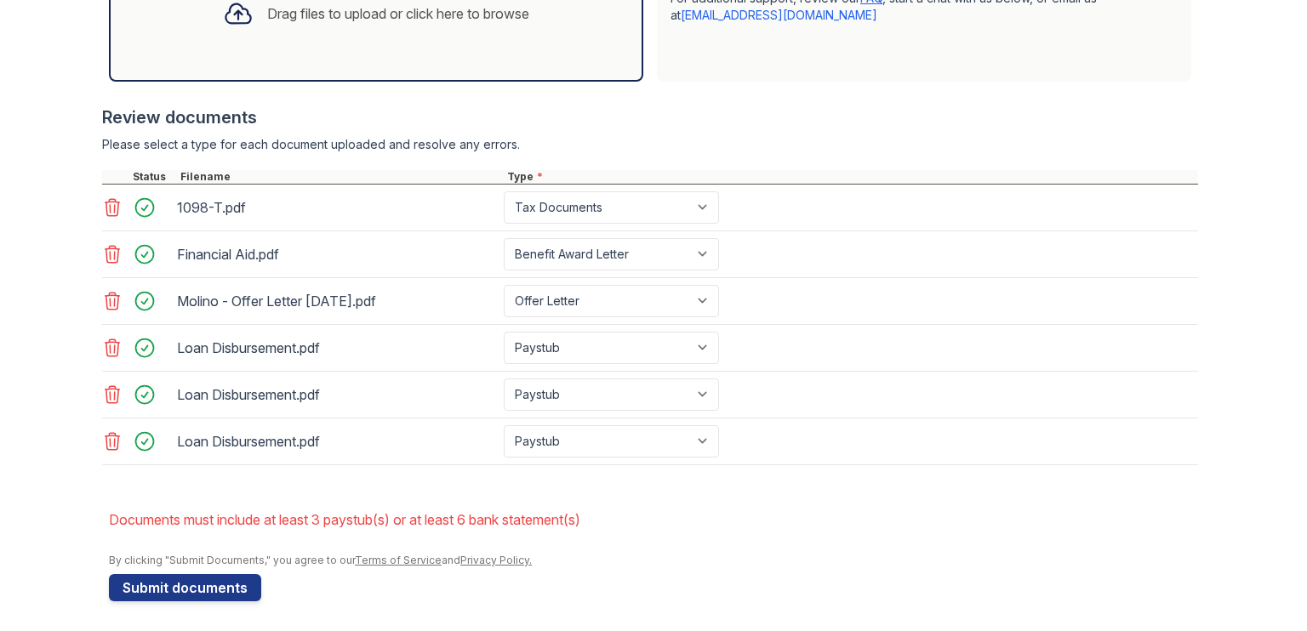
click at [197, 575] on button "Submit documents" at bounding box center [185, 587] width 152 height 27
